Goal: Information Seeking & Learning: Learn about a topic

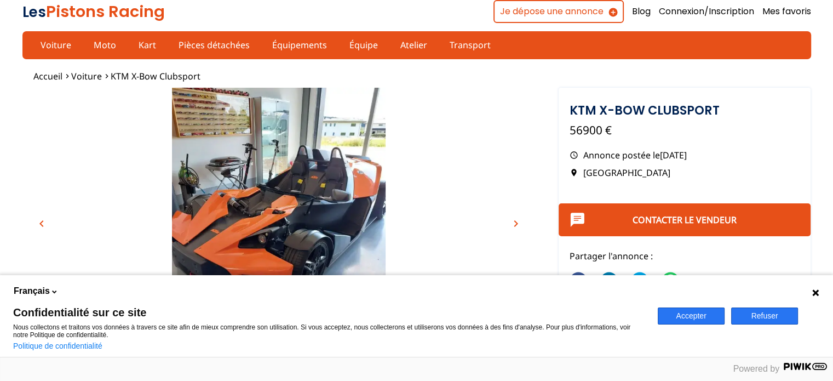
click at [820, 287] on div "Accepter Refuser" at bounding box center [742, 316] width 182 height 82
click at [816, 293] on icon at bounding box center [815, 292] width 7 height 7
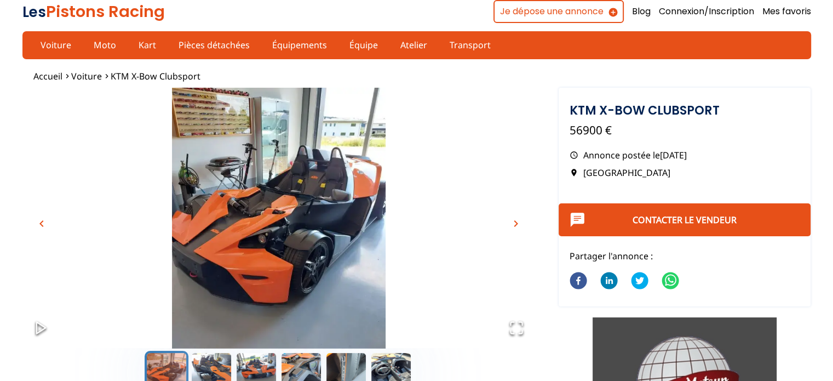
click at [511, 225] on span "chevron_right" at bounding box center [516, 223] width 13 height 13
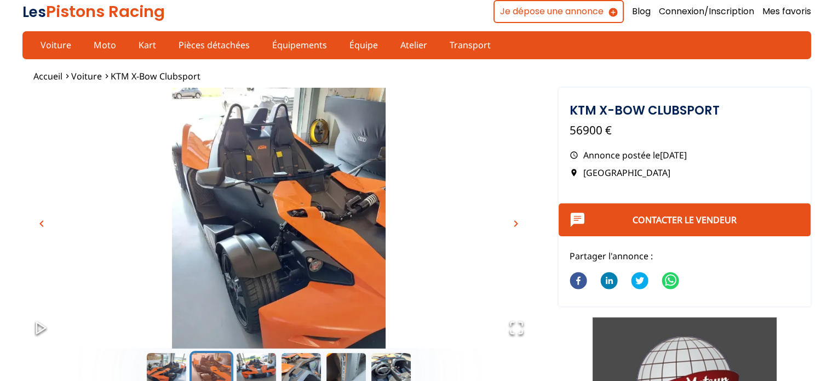
click at [514, 225] on span "chevron_right" at bounding box center [516, 223] width 13 height 13
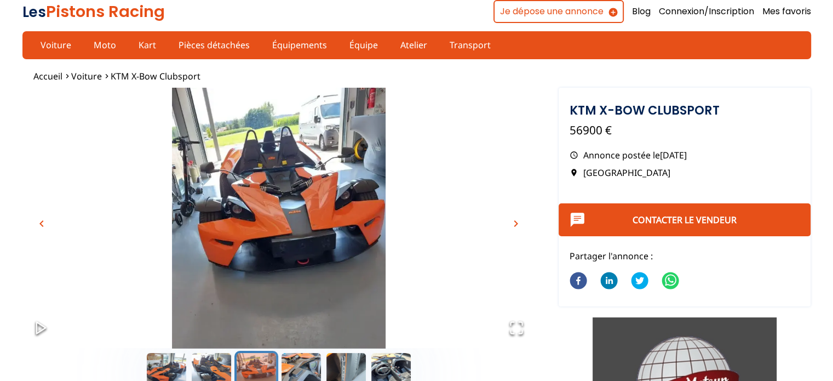
click at [514, 225] on span "chevron_right" at bounding box center [516, 223] width 13 height 13
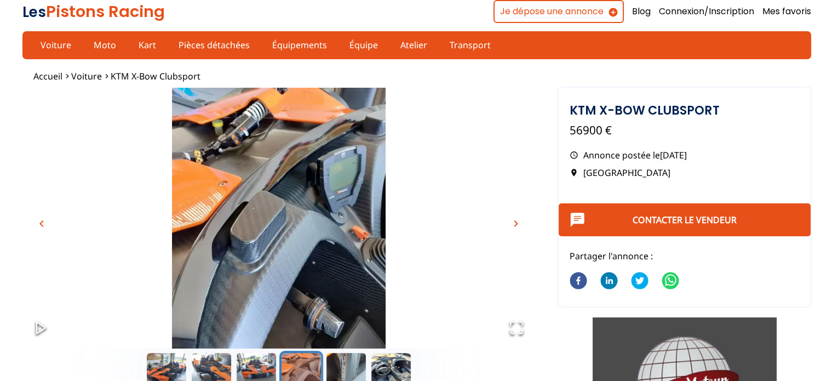
click at [514, 225] on span "chevron_right" at bounding box center [516, 223] width 13 height 13
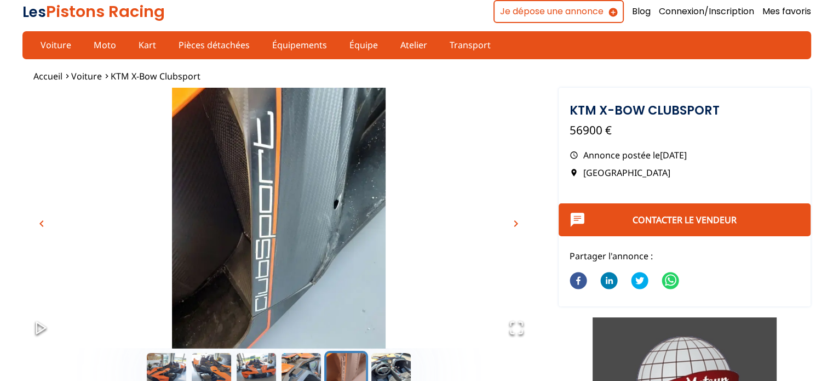
click at [514, 225] on span "chevron_right" at bounding box center [516, 223] width 13 height 13
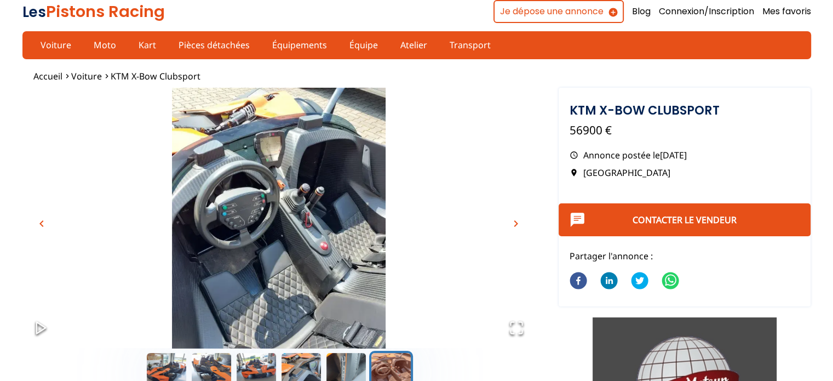
click at [514, 225] on span "chevron_right" at bounding box center [516, 223] width 13 height 13
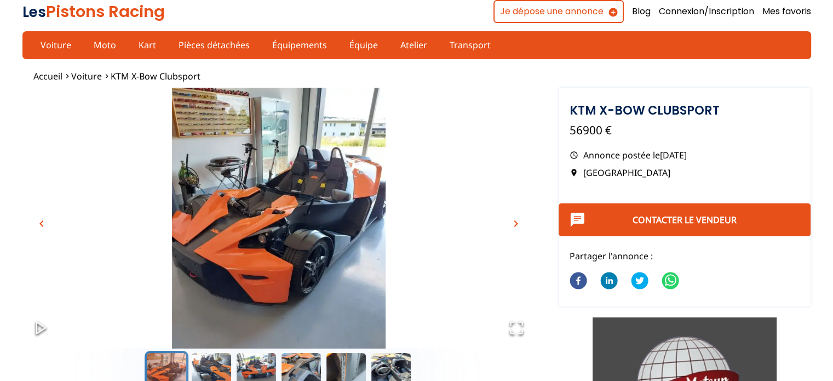
click at [514, 225] on span "chevron_right" at bounding box center [516, 223] width 13 height 13
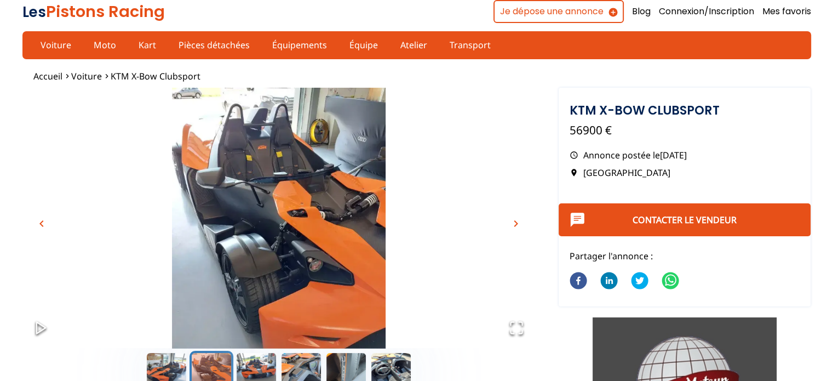
click at [514, 225] on span "chevron_right" at bounding box center [516, 223] width 13 height 13
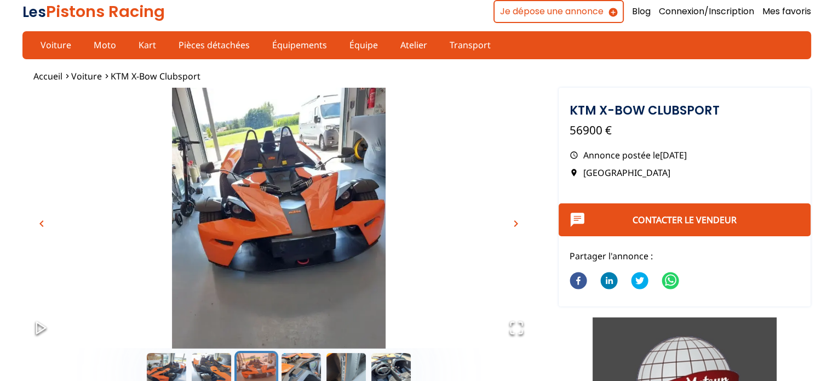
click at [514, 225] on span "chevron_right" at bounding box center [516, 223] width 13 height 13
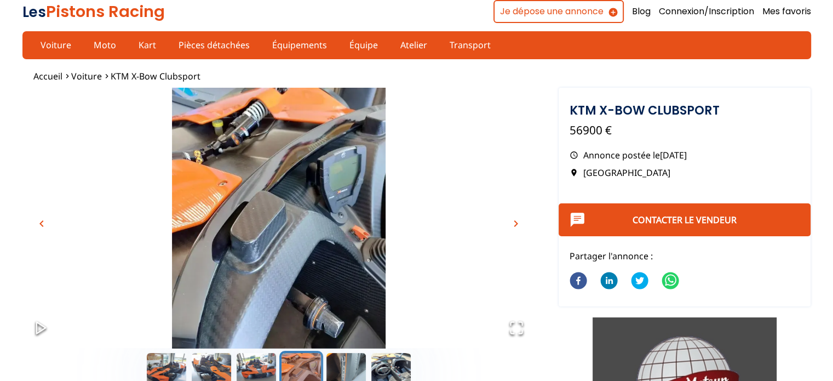
click at [514, 225] on span "chevron_right" at bounding box center [516, 223] width 13 height 13
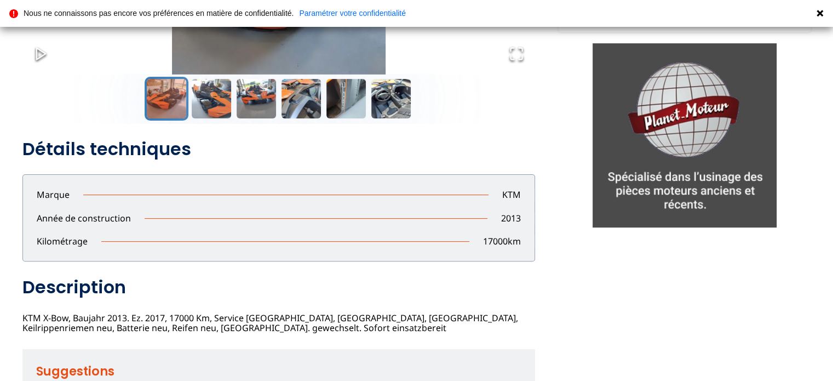
scroll to position [219, 0]
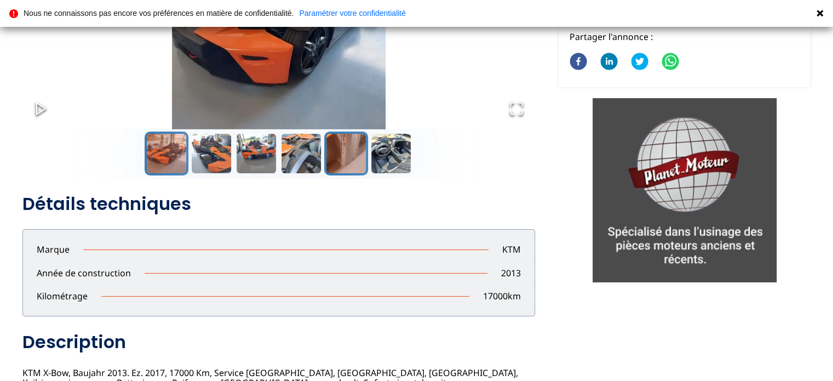
click at [330, 146] on button "Go to Slide 5" at bounding box center [346, 153] width 44 height 44
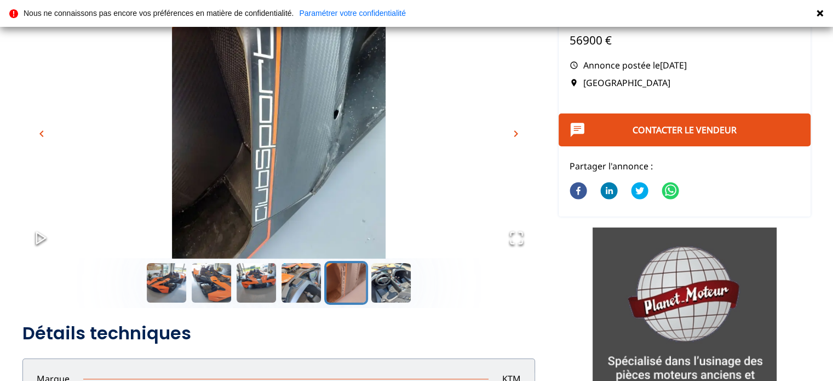
scroll to position [55, 0]
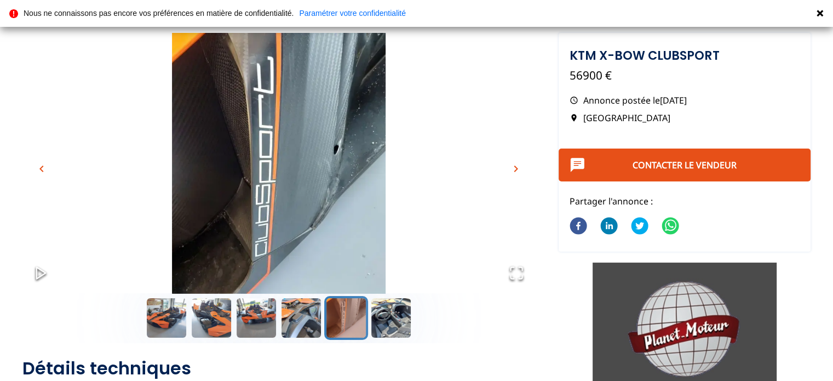
click at [312, 149] on img "Go to Slide 5" at bounding box center [278, 175] width 513 height 285
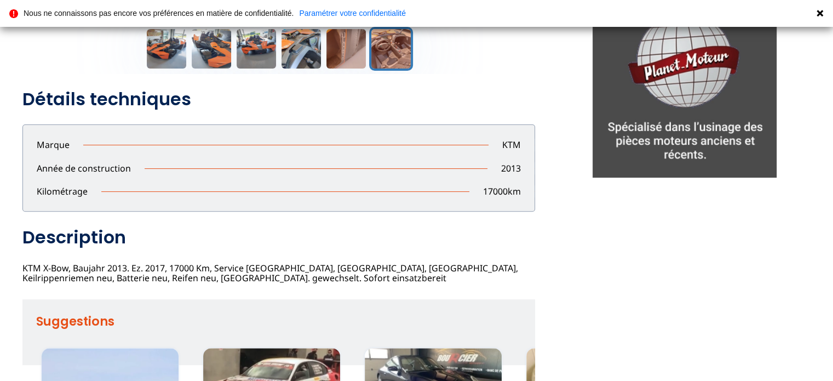
scroll to position [384, 0]
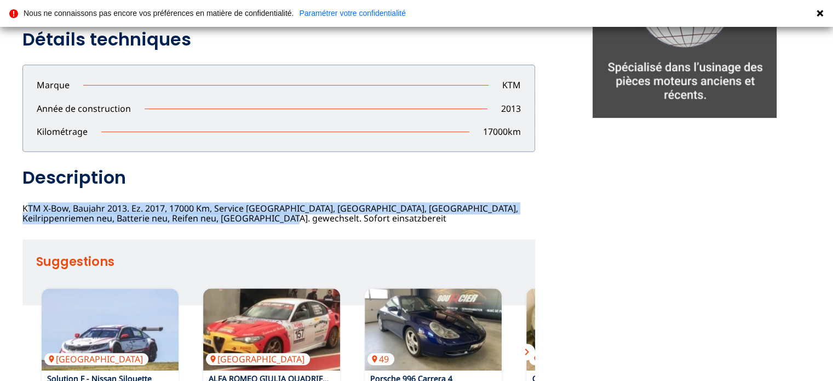
drag, startPoint x: 237, startPoint y: 219, endPoint x: 18, endPoint y: 209, distance: 219.9
click at [18, 209] on div "Signaler un abus close Adresse mail mail Raison : Sélectionner une raison Messa…" at bounding box center [416, 62] width 833 height 750
copy div "KTM X-Bow, Baujahr 2013. Ez. 2017, 17000 Km, Service neu, [GEOGRAPHIC_DATA], Wa…"
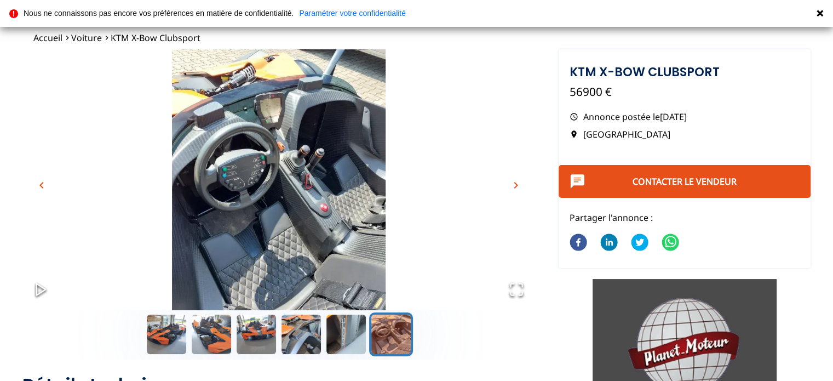
scroll to position [55, 0]
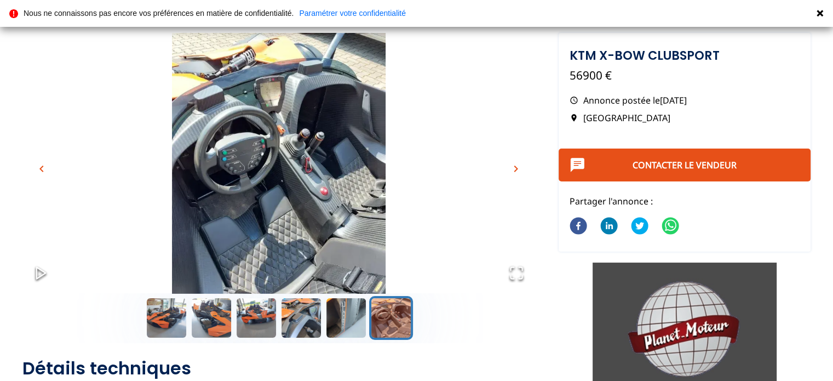
click at [518, 168] on span "chevron_right" at bounding box center [516, 168] width 13 height 13
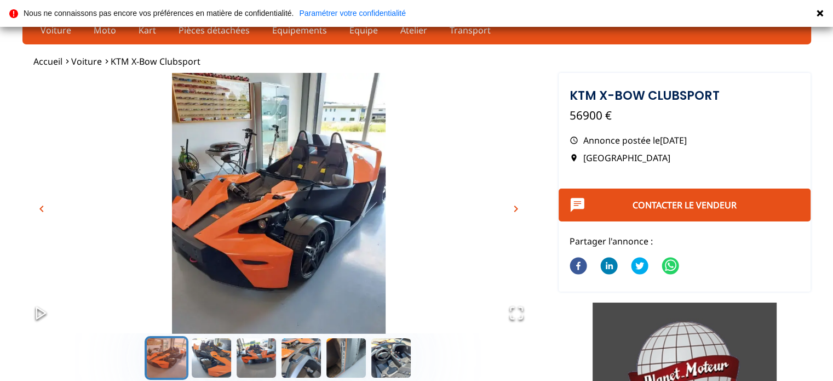
scroll to position [0, 0]
